Goal: Task Accomplishment & Management: Complete application form

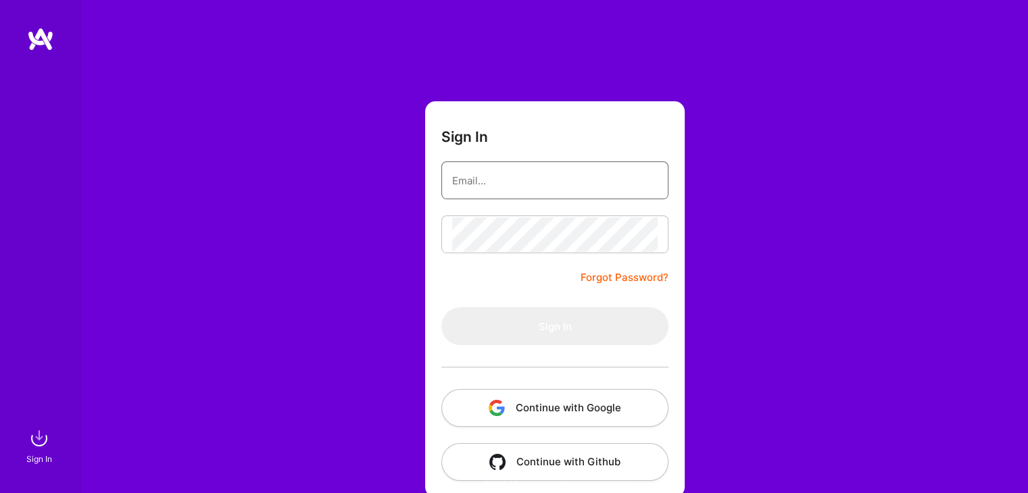
type input "[EMAIL_ADDRESS][DOMAIN_NAME]"
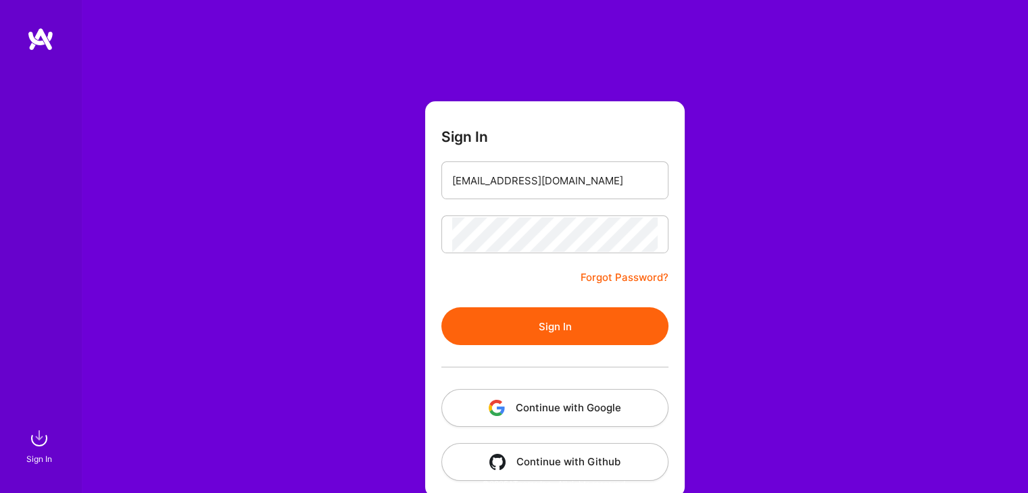
click at [480, 325] on button "Sign In" at bounding box center [554, 326] width 227 height 38
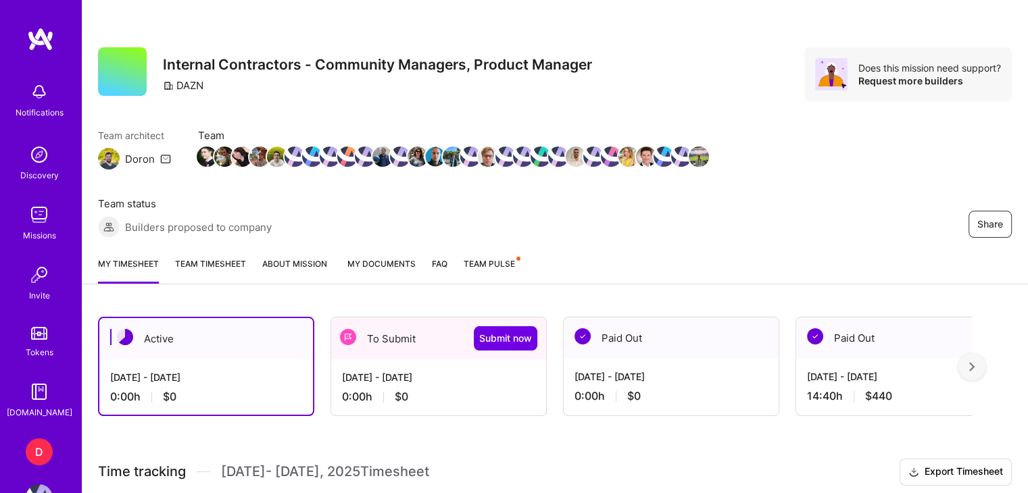
click at [372, 352] on div "To Submit Submit now" at bounding box center [438, 339] width 215 height 42
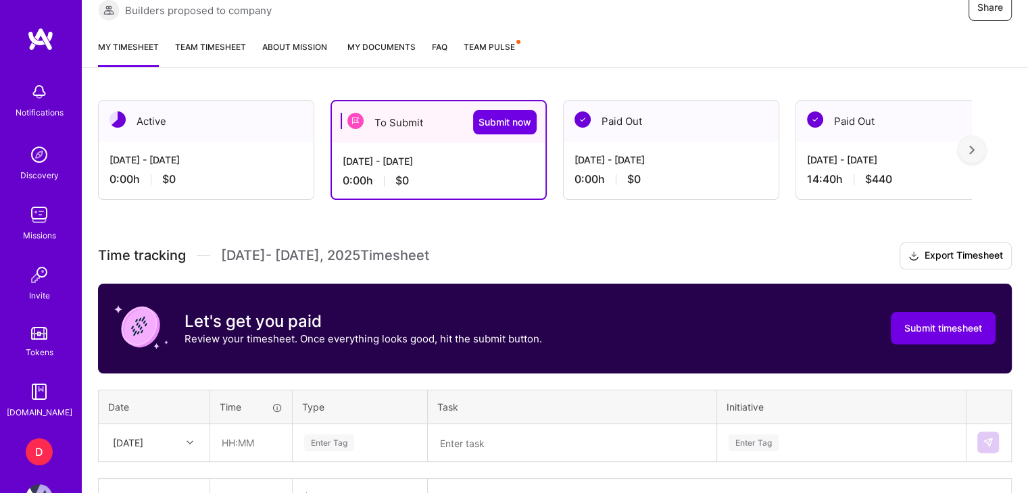
scroll to position [303, 0]
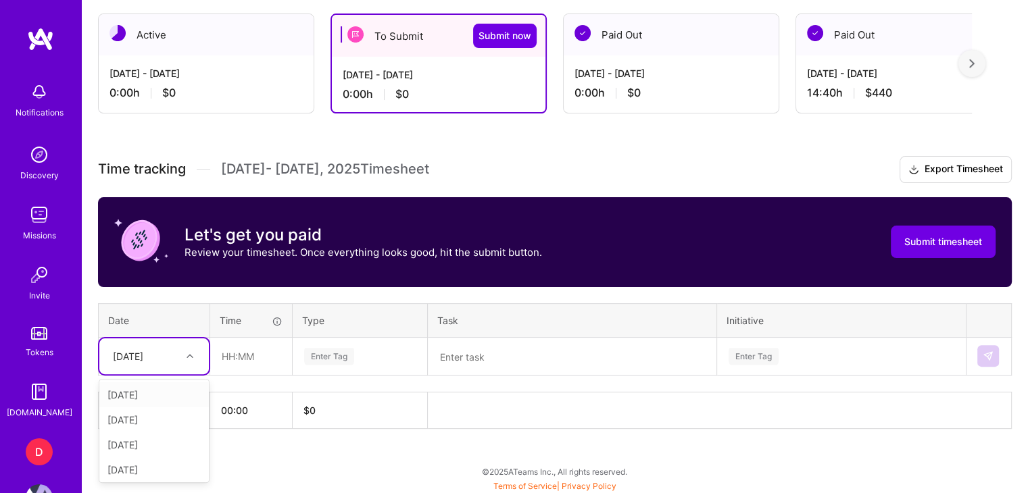
click at [166, 357] on div "[DATE]" at bounding box center [143, 356] width 75 height 22
click at [138, 430] on div "[DATE]" at bounding box center [153, 428] width 109 height 25
click at [244, 349] on input "text" at bounding box center [251, 357] width 80 height 36
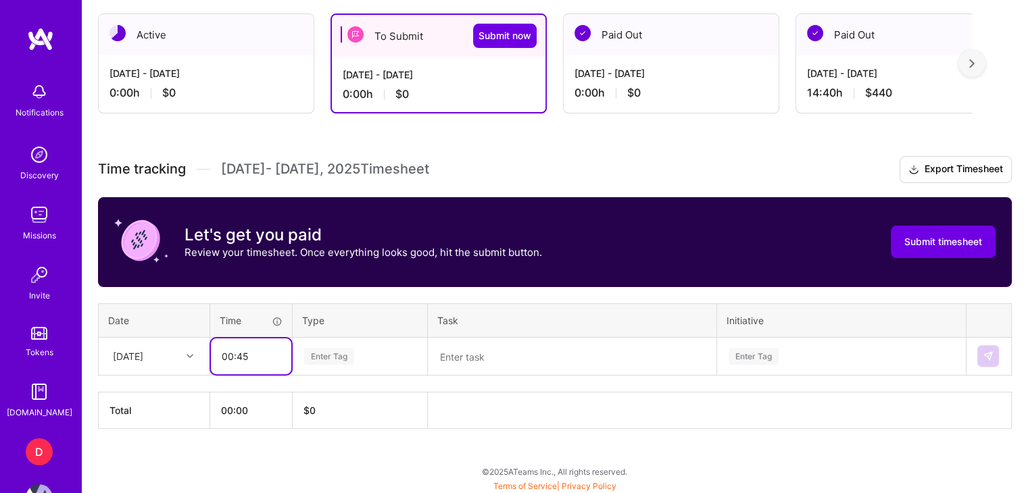
type input "00:45"
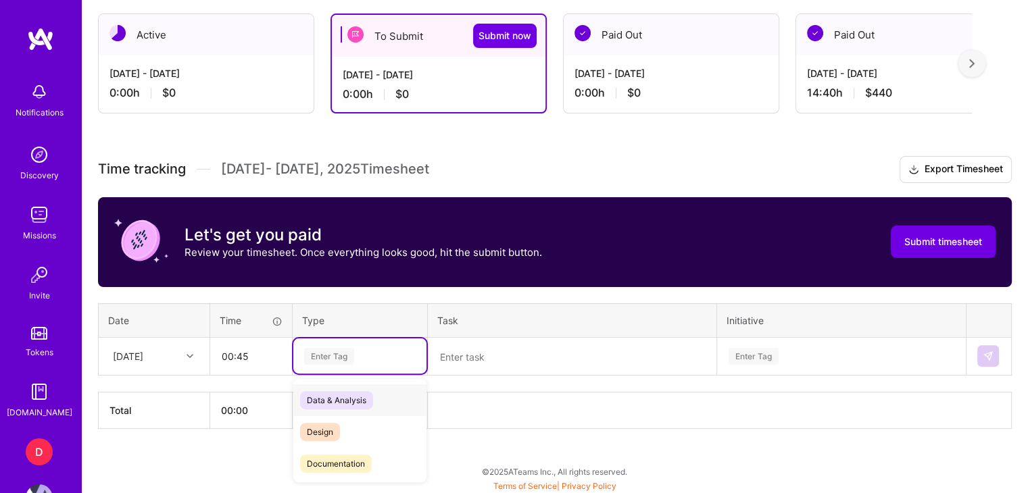
click at [336, 349] on div "Enter Tag" at bounding box center [329, 356] width 50 height 21
type input "meet"
click at [351, 406] on div "Meetings" at bounding box center [359, 400] width 133 height 32
click at [486, 341] on textarea at bounding box center [572, 356] width 286 height 35
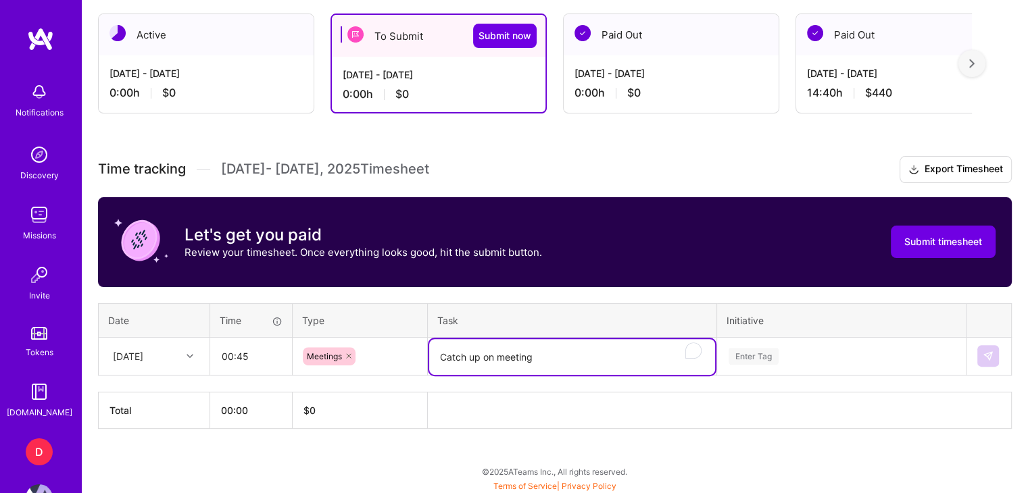
type textarea "Catch up on meeting"
click at [757, 360] on div "Enter Tag" at bounding box center [841, 356] width 247 height 35
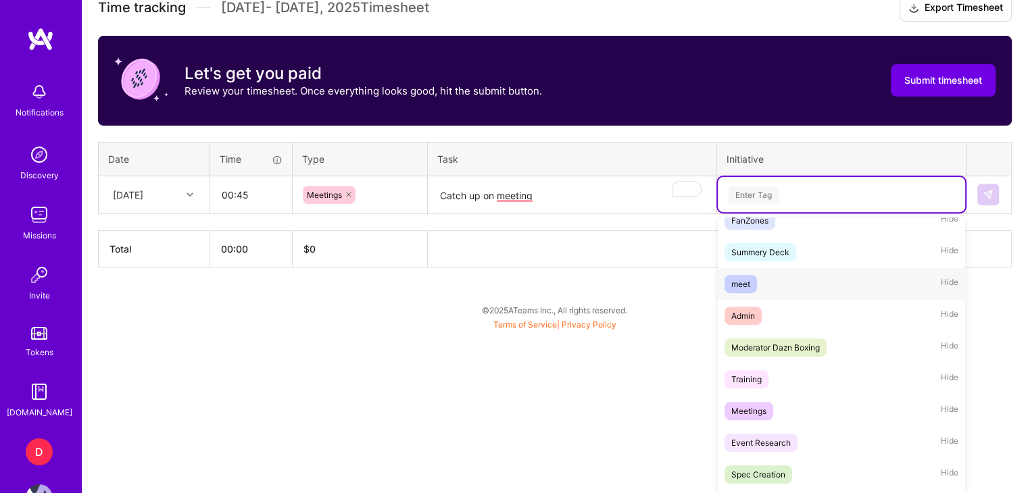
scroll to position [465, 0]
click at [816, 411] on div "Meetings Hide" at bounding box center [841, 411] width 247 height 32
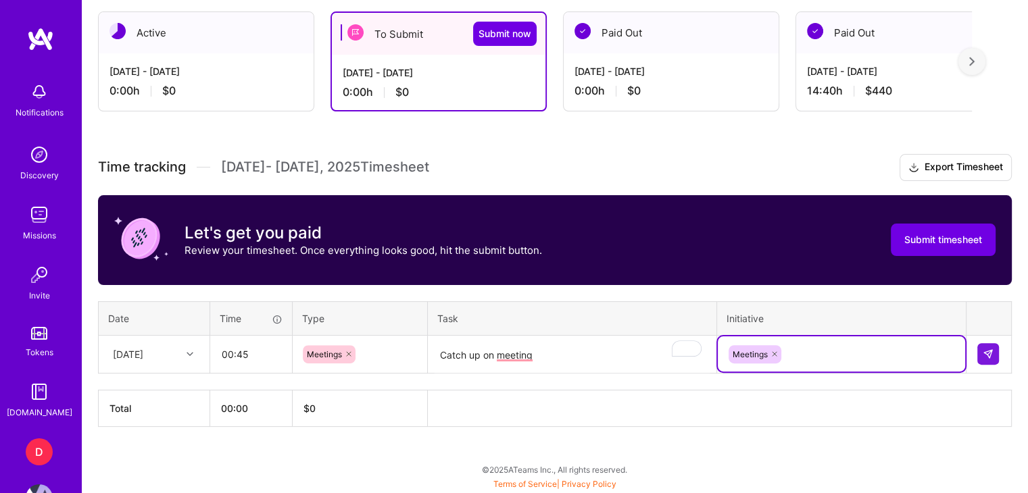
scroll to position [303, 0]
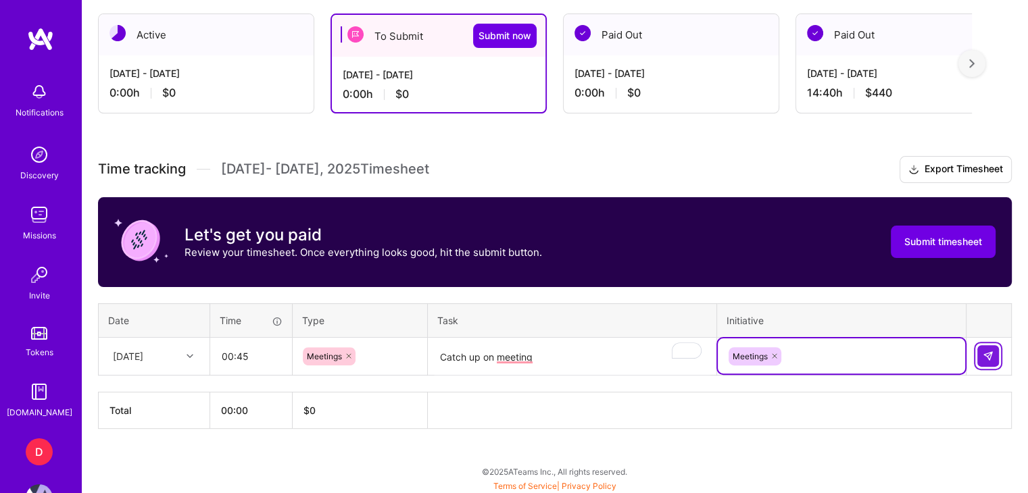
click at [984, 348] on button at bounding box center [988, 356] width 22 height 22
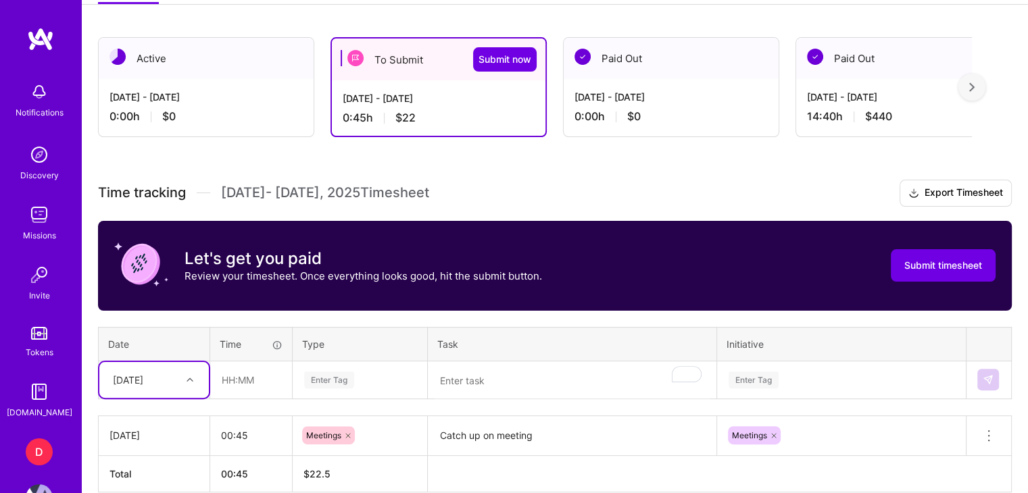
scroll to position [278, 0]
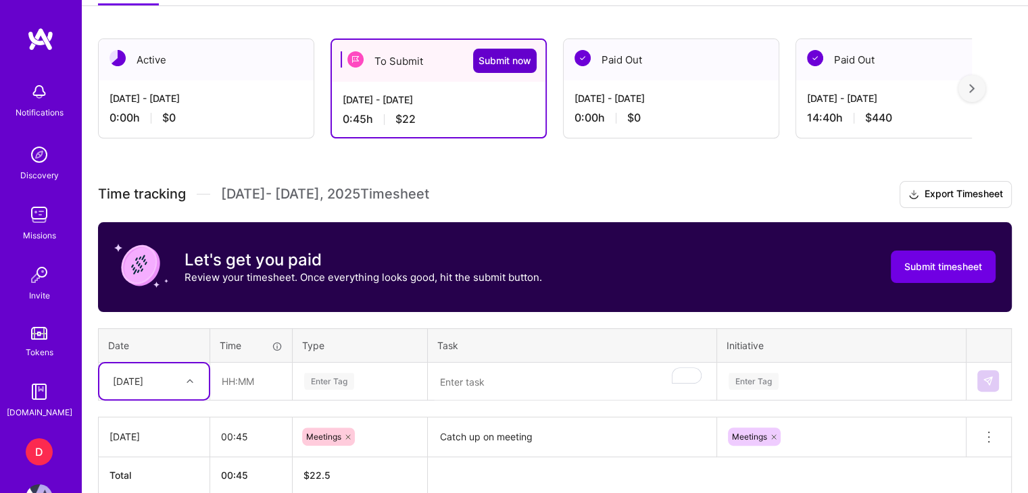
click at [502, 67] on button "Submit now" at bounding box center [505, 61] width 64 height 24
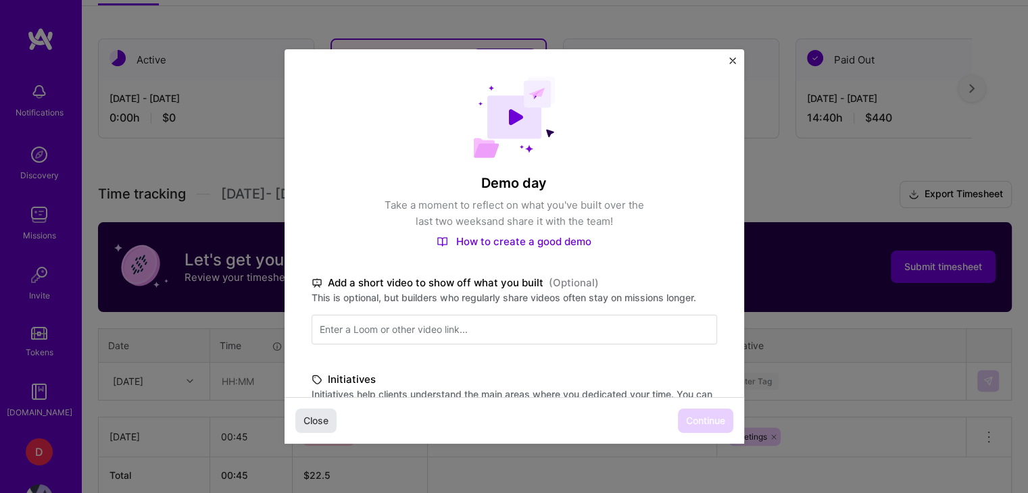
click at [319, 428] on button "Close" at bounding box center [315, 421] width 41 height 24
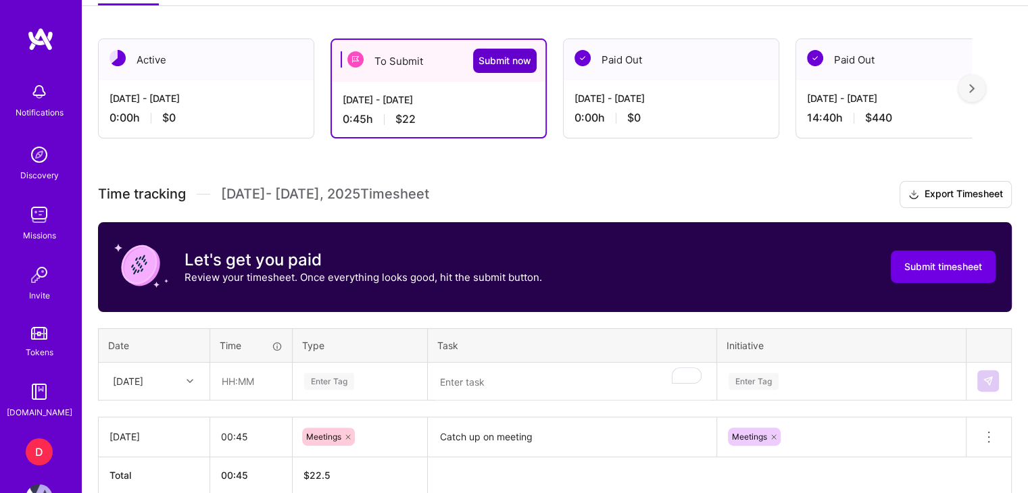
click at [504, 57] on span "Submit now" at bounding box center [504, 61] width 53 height 14
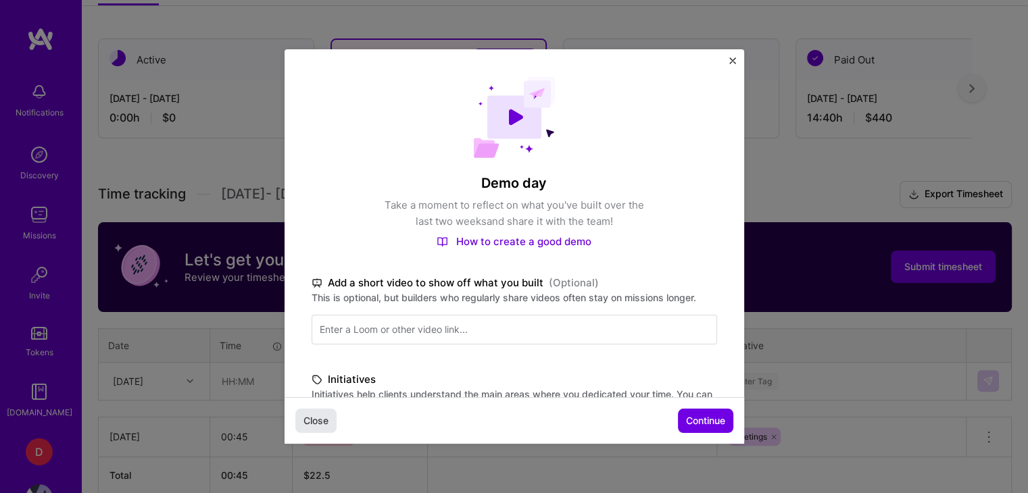
click at [318, 421] on span "Close" at bounding box center [315, 421] width 25 height 14
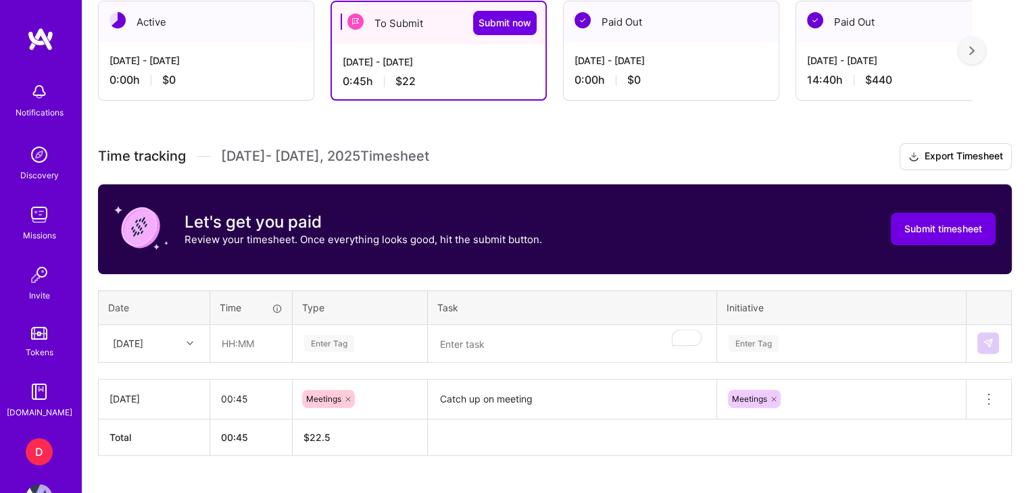
scroll to position [316, 0]
click at [245, 434] on th "00:45" at bounding box center [251, 437] width 82 height 36
click at [238, 433] on th "00:45" at bounding box center [251, 437] width 82 height 36
click at [239, 433] on th "00:45" at bounding box center [251, 437] width 82 height 36
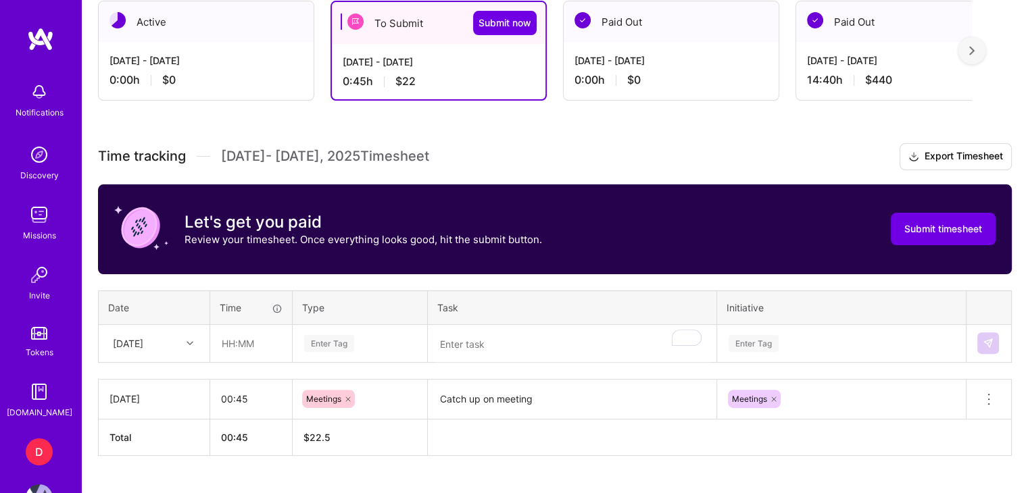
click at [316, 436] on span "$ 22.5" at bounding box center [316, 437] width 27 height 11
click at [518, 22] on span "Submit now" at bounding box center [504, 23] width 53 height 14
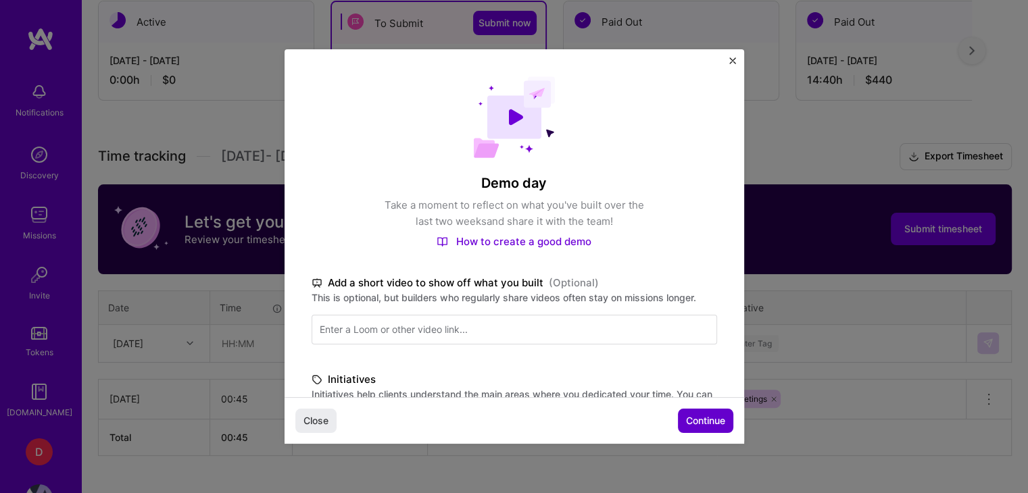
click at [681, 423] on button "Continue" at bounding box center [705, 421] width 55 height 24
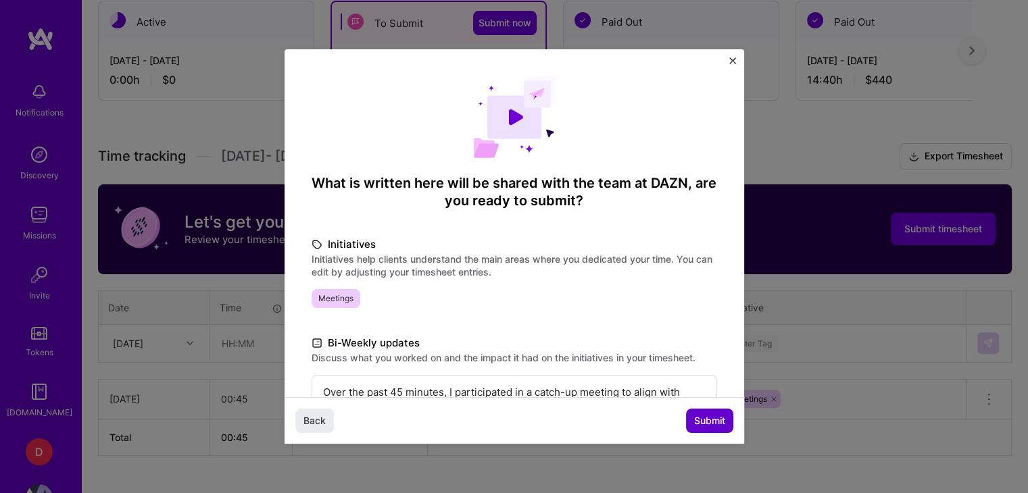
click at [681, 423] on div "Back Submit" at bounding box center [513, 420] width 459 height 47
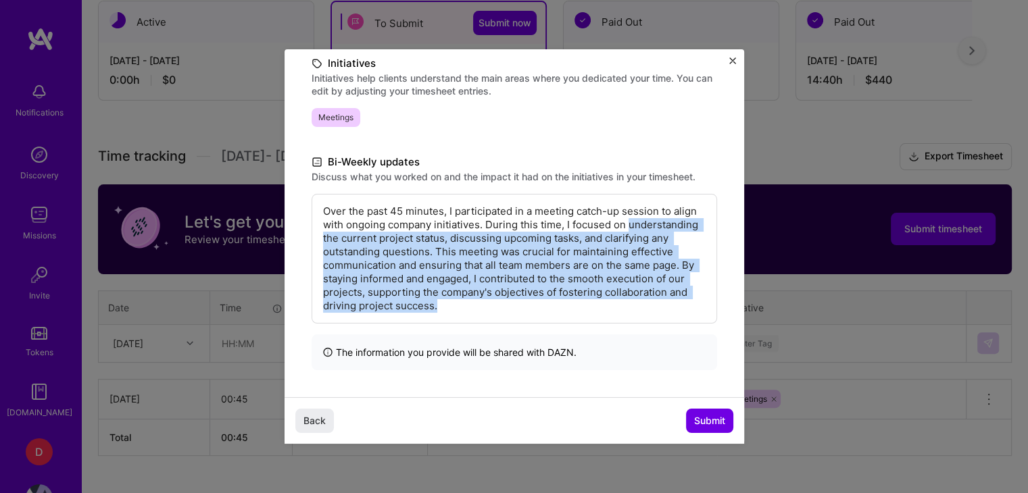
scroll to position [181, 0]
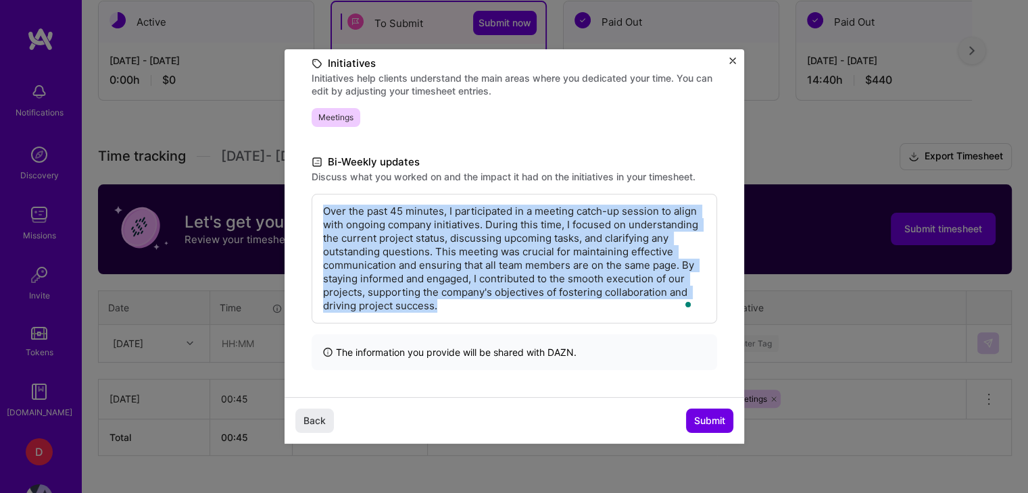
drag, startPoint x: 595, startPoint y: 309, endPoint x: 292, endPoint y: 217, distance: 316.3
click at [292, 217] on div "What is written here will be shared with the team at [GEOGRAPHIC_DATA] , are yo…" at bounding box center [513, 132] width 459 height 529
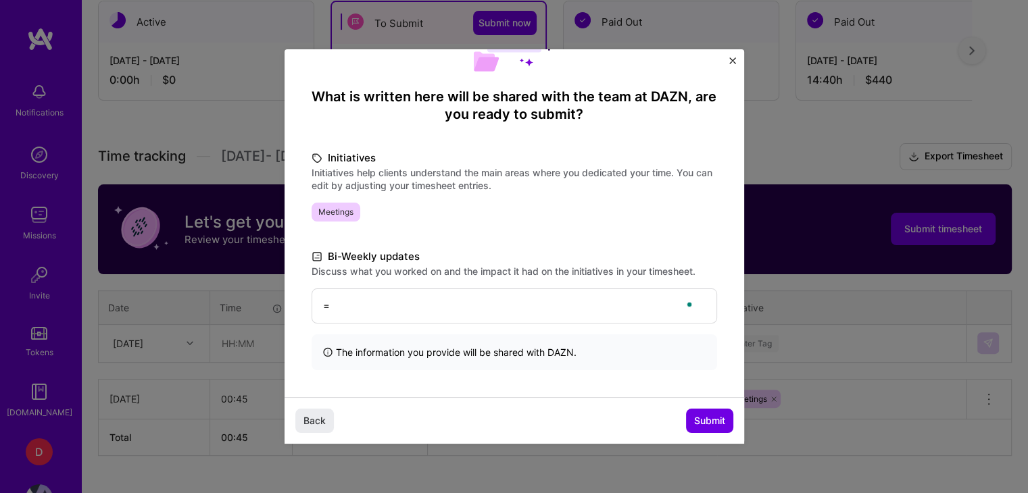
scroll to position [86, 0]
click at [702, 418] on span "Submit" at bounding box center [709, 421] width 31 height 14
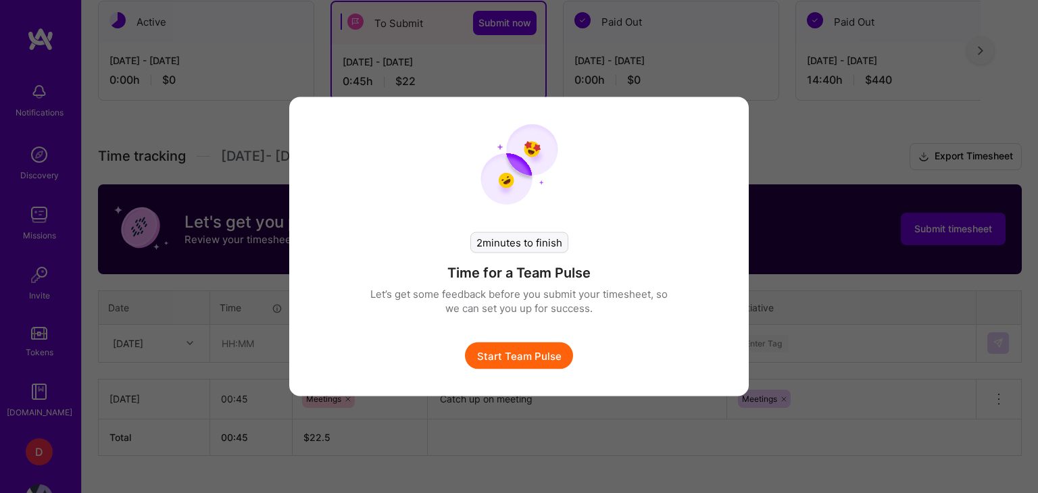
click at [546, 360] on button "Start Team Pulse" at bounding box center [519, 356] width 108 height 27
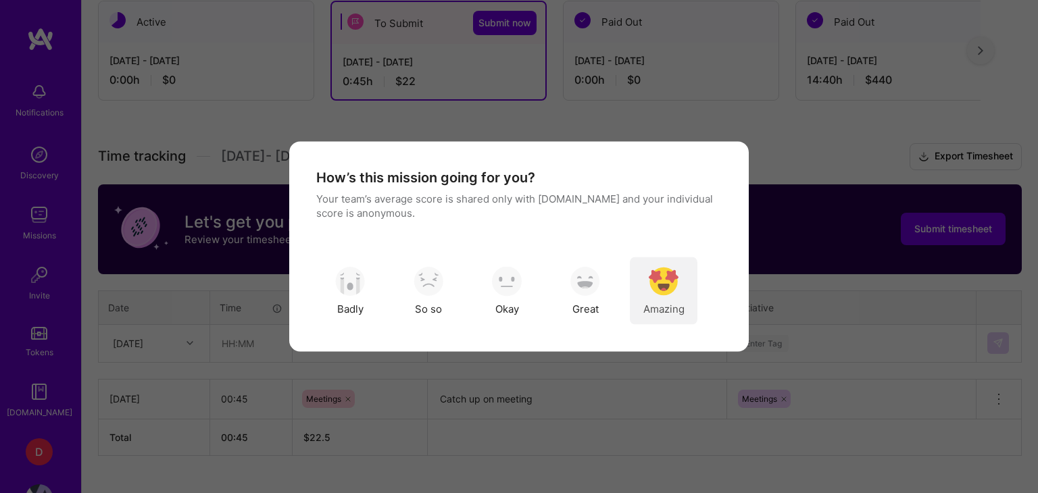
click at [667, 295] on img "modal" at bounding box center [664, 281] width 30 height 30
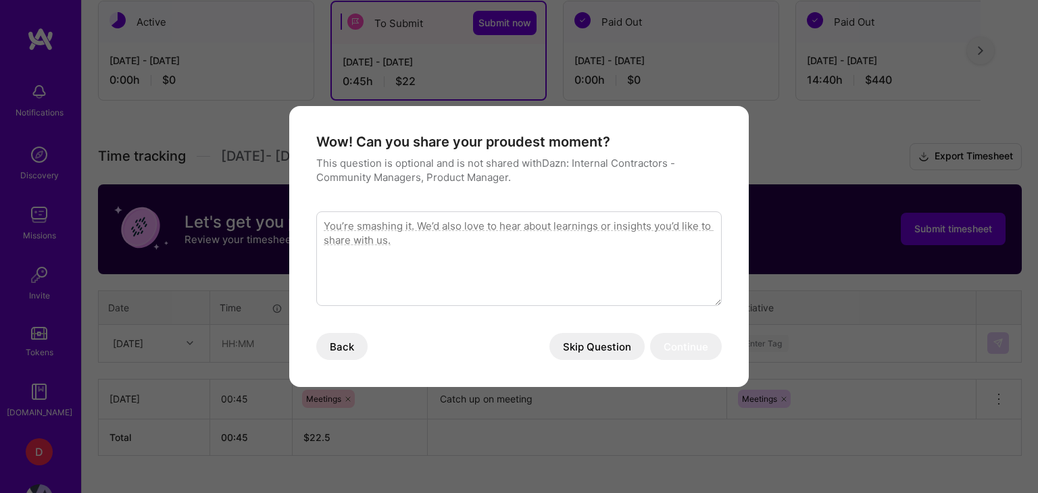
click at [578, 341] on button "Skip Question" at bounding box center [596, 346] width 95 height 27
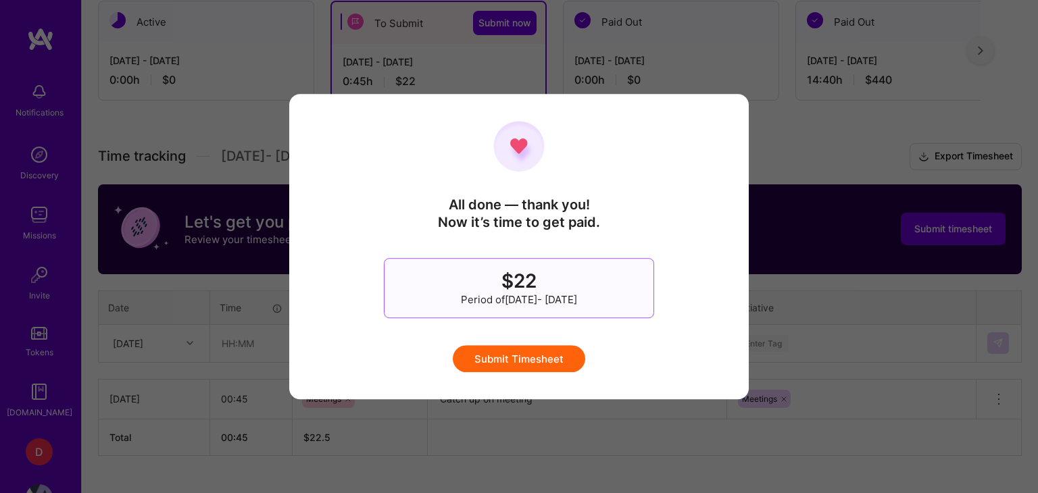
click at [541, 354] on button "Submit Timesheet" at bounding box center [519, 358] width 132 height 27
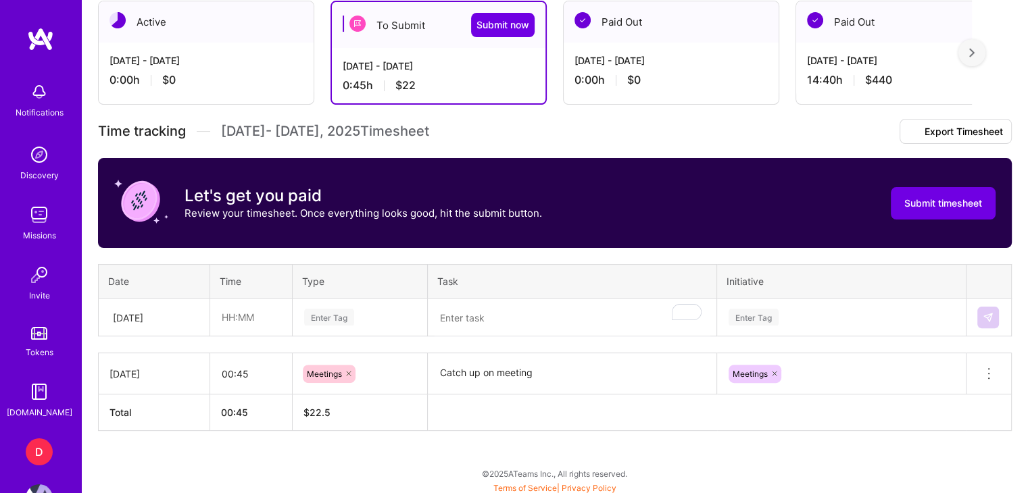
scroll to position [239, 0]
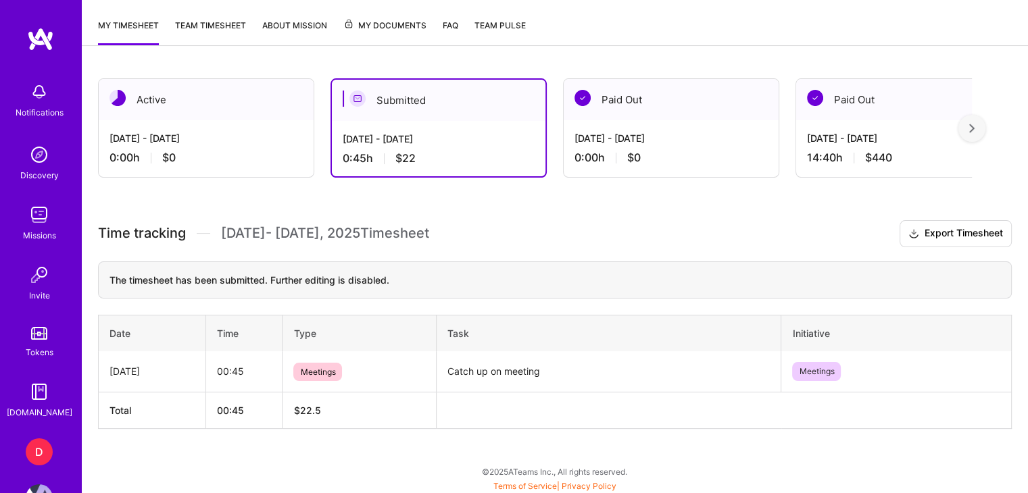
click at [235, 124] on div "[DATE] - [DATE] 0:00 h $0" at bounding box center [206, 147] width 215 height 55
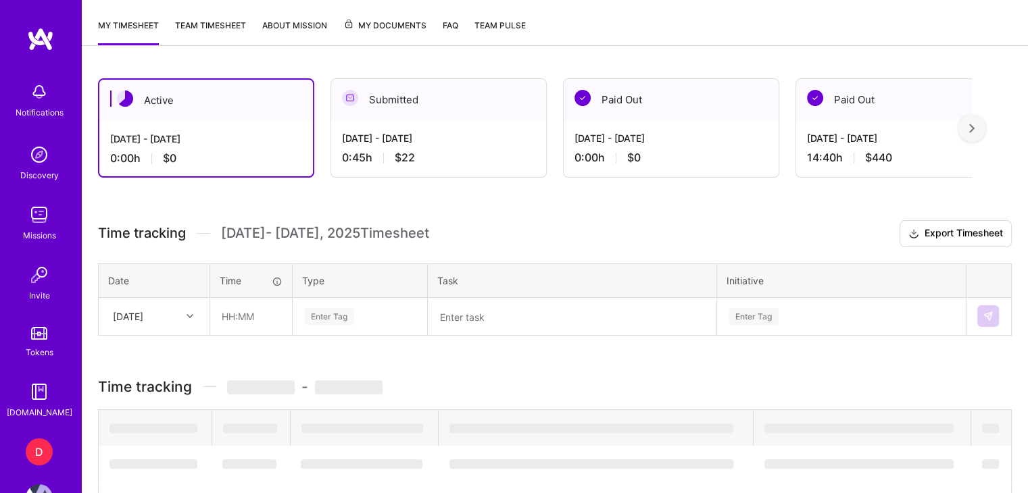
scroll to position [199, 0]
